Goal: Find specific page/section: Find specific page/section

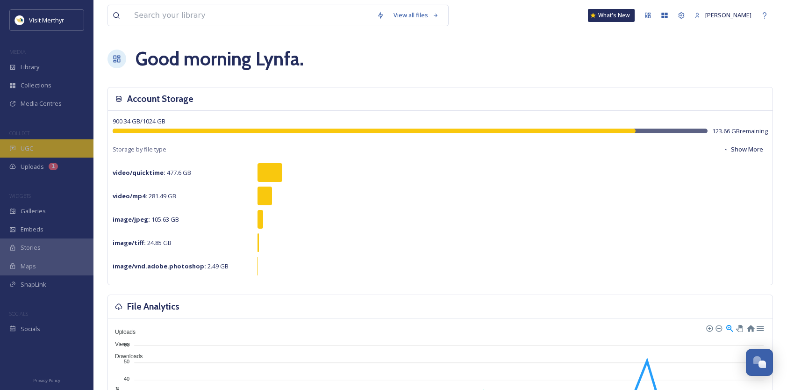
click at [28, 144] on span "UGC" at bounding box center [27, 148] width 13 height 9
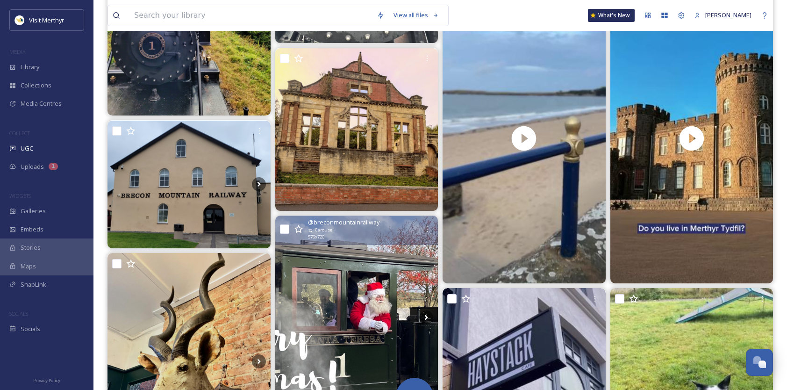
scroll to position [982, 0]
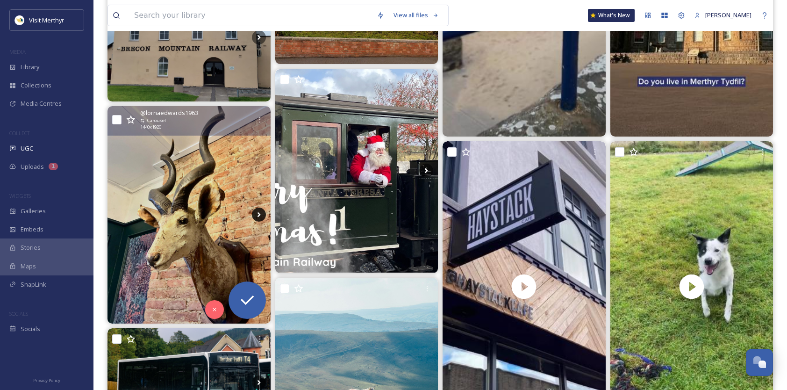
click at [261, 213] on icon at bounding box center [259, 215] width 14 height 14
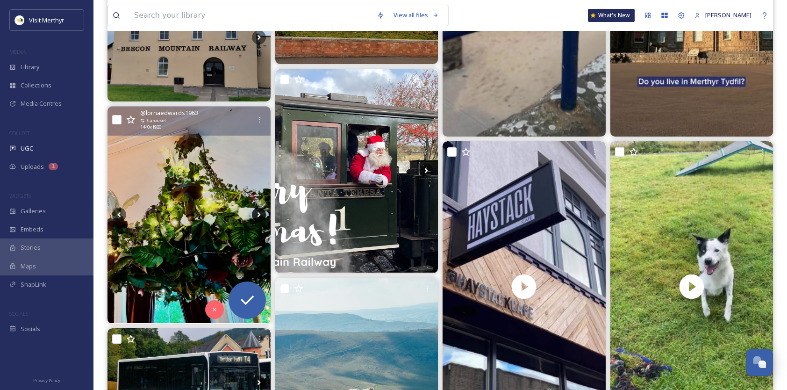
click at [261, 213] on icon at bounding box center [259, 215] width 14 height 14
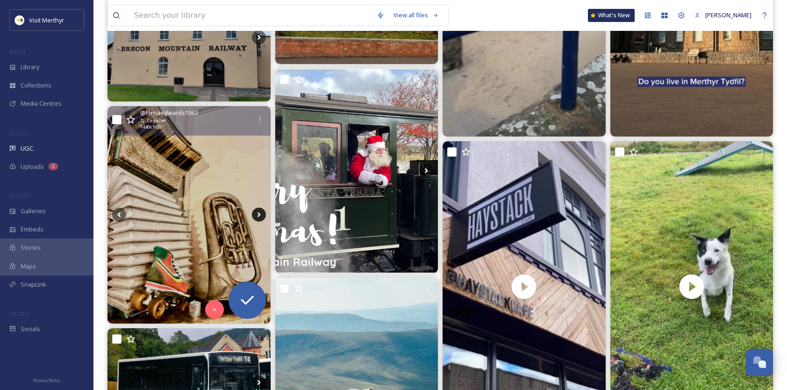
click at [261, 213] on icon at bounding box center [259, 215] width 14 height 14
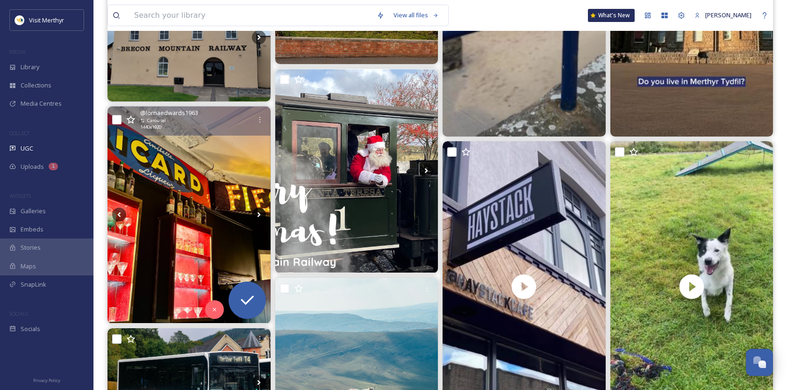
click at [261, 213] on icon at bounding box center [259, 215] width 14 height 14
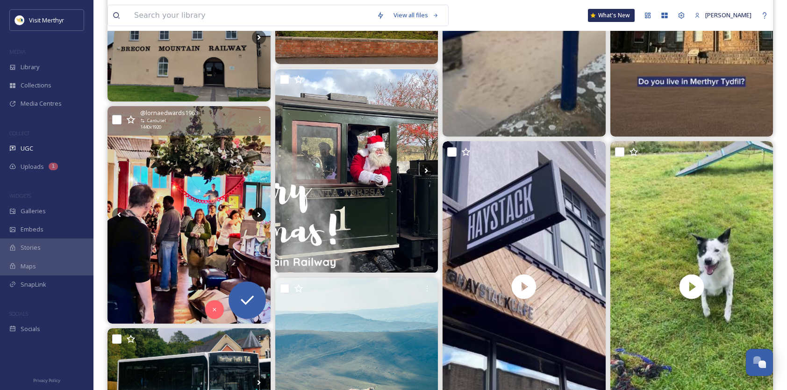
click at [261, 213] on icon at bounding box center [259, 215] width 14 height 14
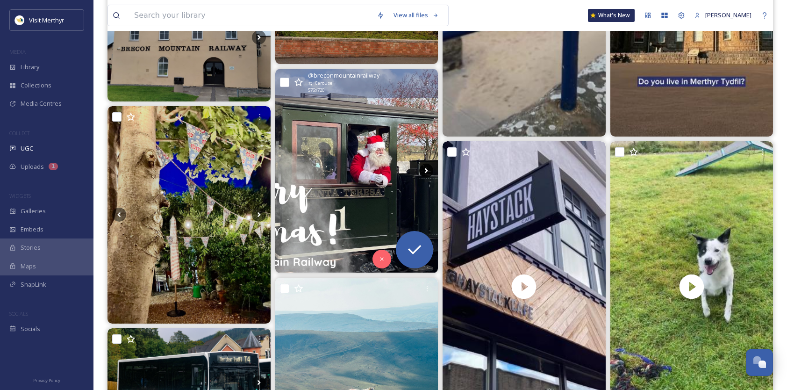
click at [426, 168] on icon at bounding box center [426, 170] width 3 height 5
click at [426, 170] on icon at bounding box center [426, 171] width 14 height 14
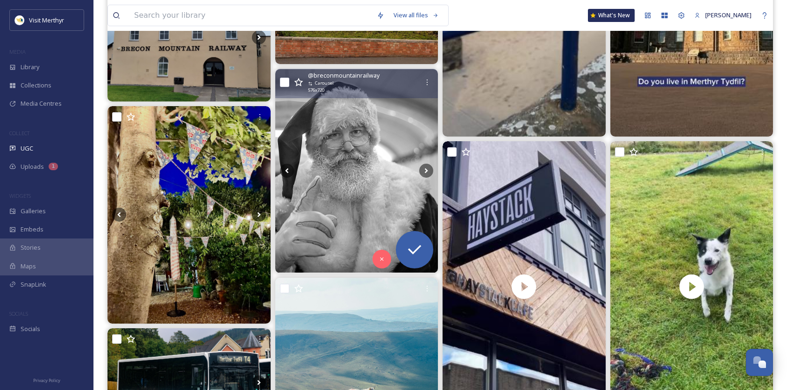
click at [351, 151] on img at bounding box center [356, 170] width 163 height 203
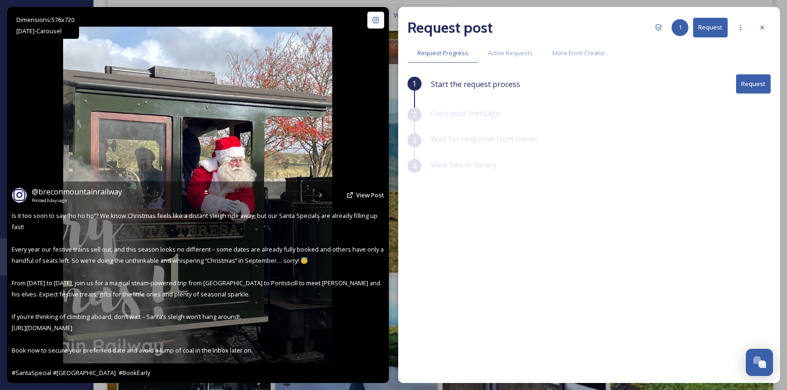
click at [320, 195] on div "@ breconmountainrailway Posted [DATE] View Post" at bounding box center [198, 195] width 373 height 18
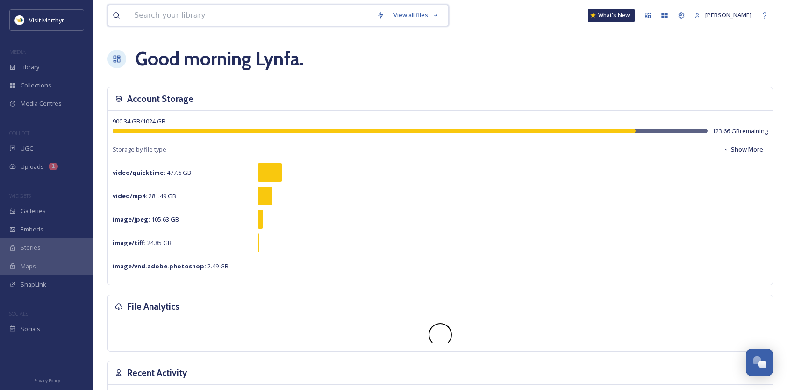
click at [165, 19] on input at bounding box center [251, 15] width 243 height 21
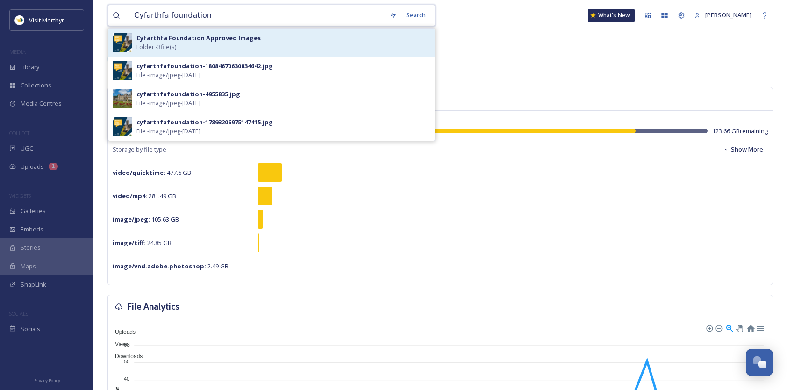
type input "Cyfarthfa foundation"
click at [165, 37] on strong "Cyfarthfa Foundation Approved Images" at bounding box center [199, 38] width 124 height 8
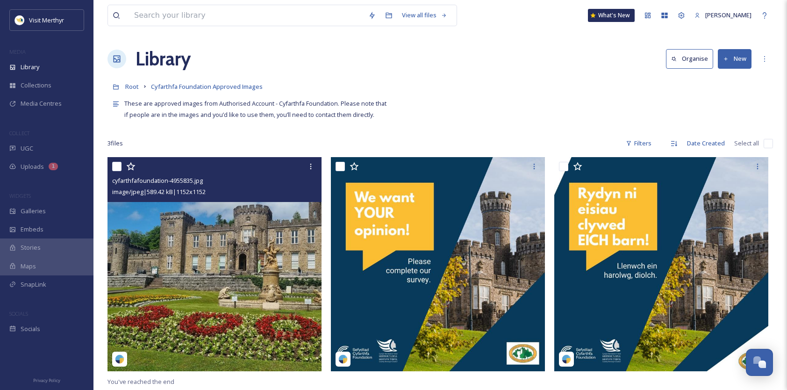
click at [223, 239] on img at bounding box center [215, 264] width 214 height 214
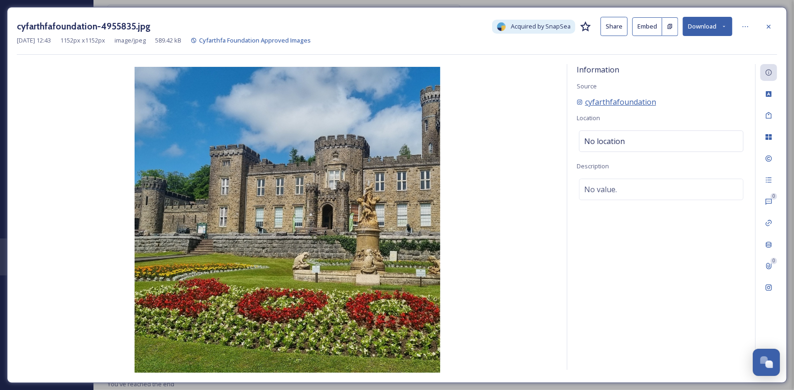
click at [613, 105] on span "cyfarthfafoundation" at bounding box center [620, 101] width 71 height 11
drag, startPoint x: 771, startPoint y: 26, endPoint x: 751, endPoint y: 42, distance: 25.3
click at [770, 26] on icon at bounding box center [768, 26] width 7 height 7
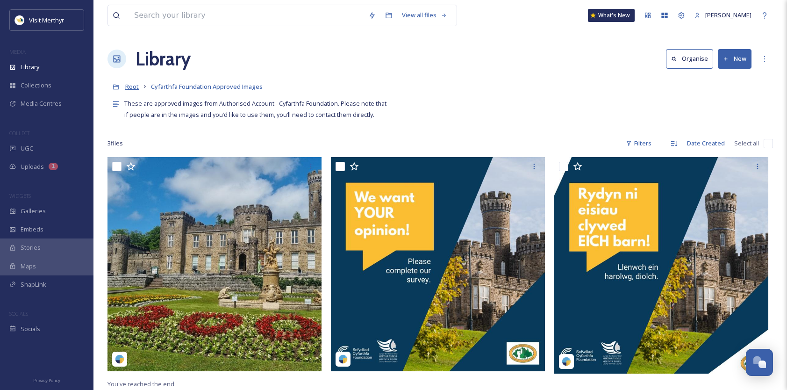
click at [134, 88] on span "Root" at bounding box center [132, 86] width 14 height 8
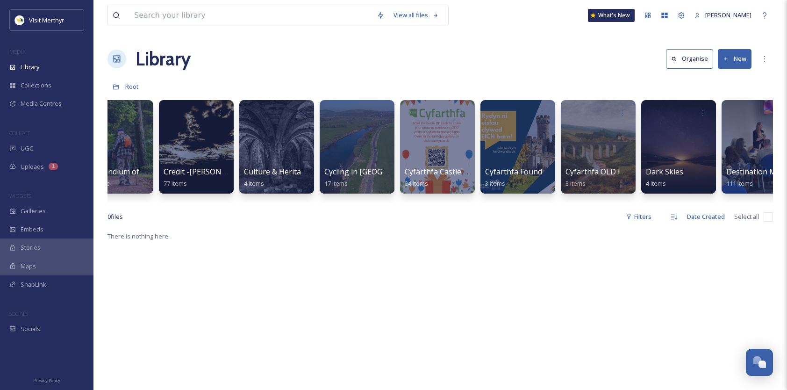
scroll to position [0, 2315]
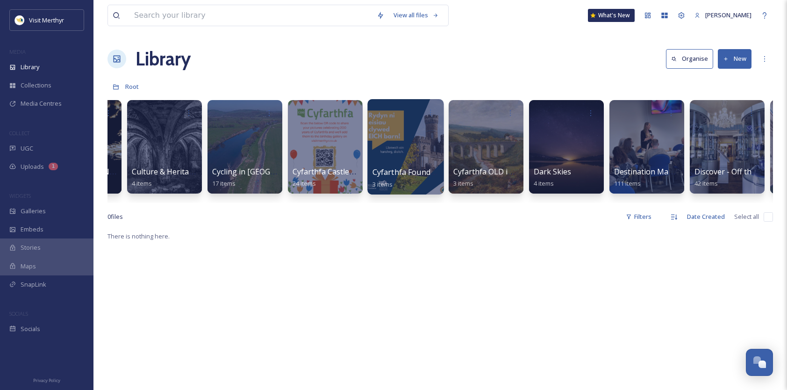
click at [390, 164] on div at bounding box center [406, 146] width 76 height 95
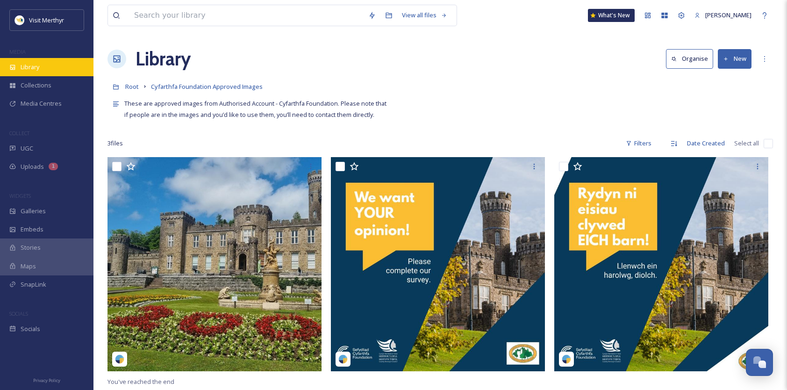
click at [39, 65] on span "Library" at bounding box center [30, 67] width 19 height 9
